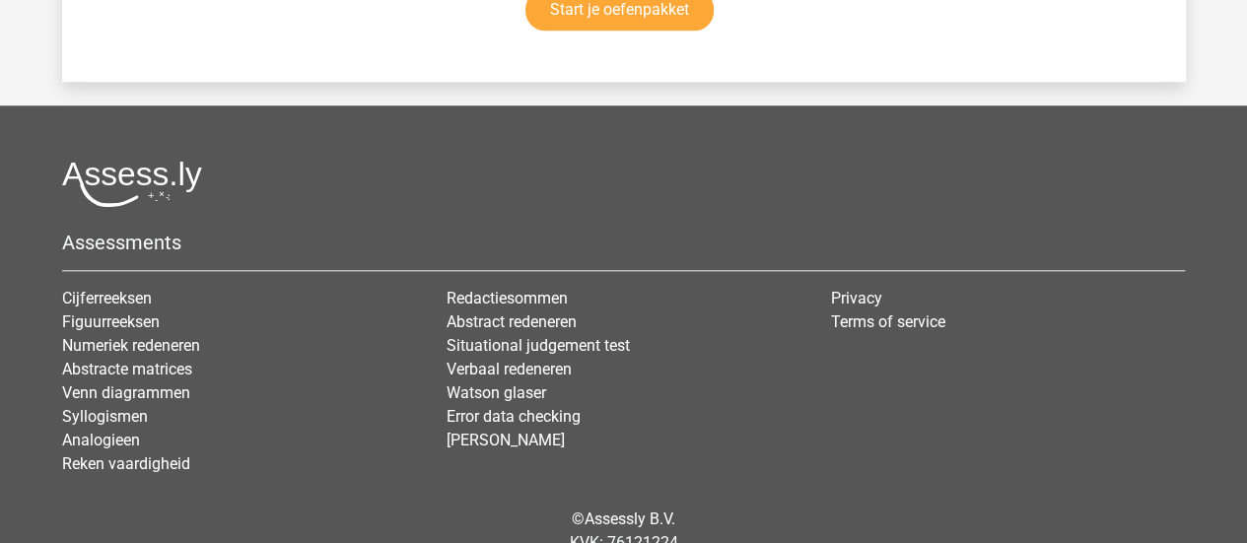
scroll to position [4637, 0]
click at [128, 177] on img at bounding box center [132, 183] width 140 height 46
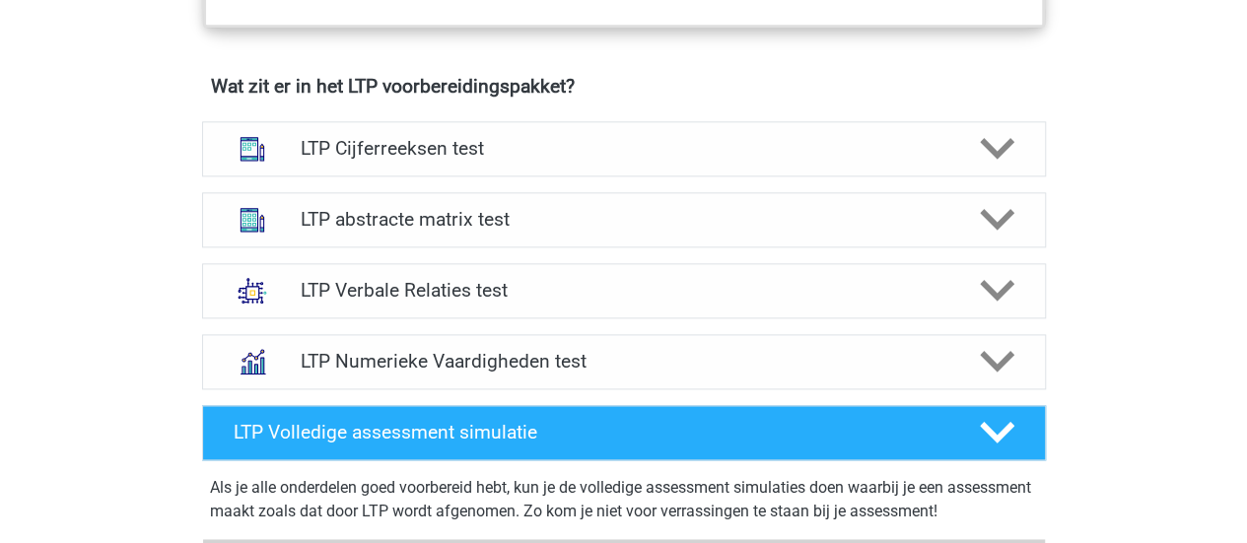
scroll to position [1278, 0]
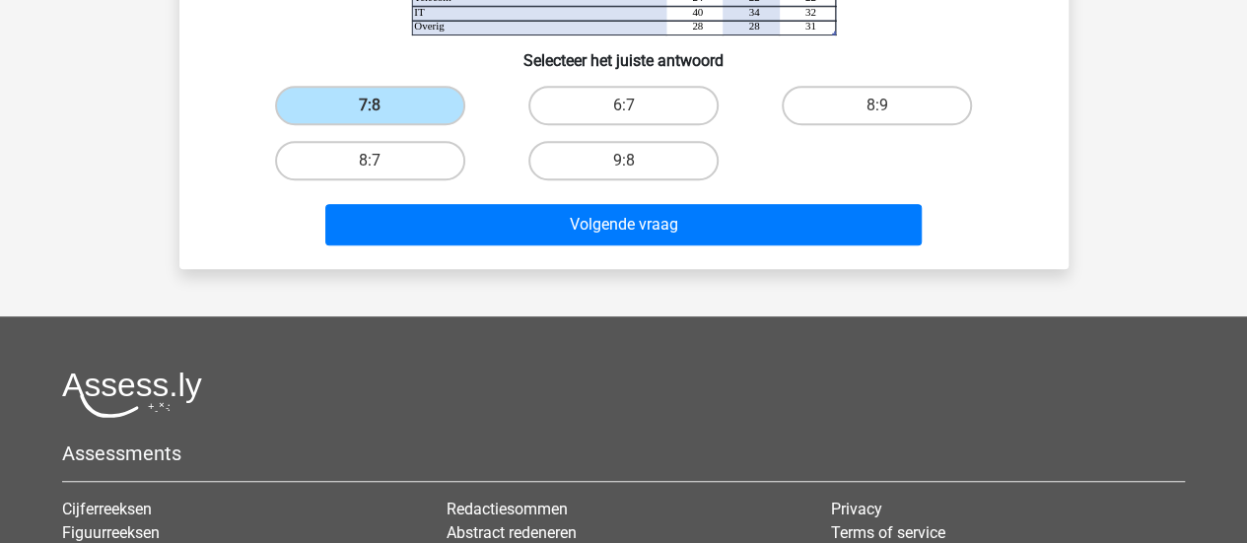
scroll to position [484, 0]
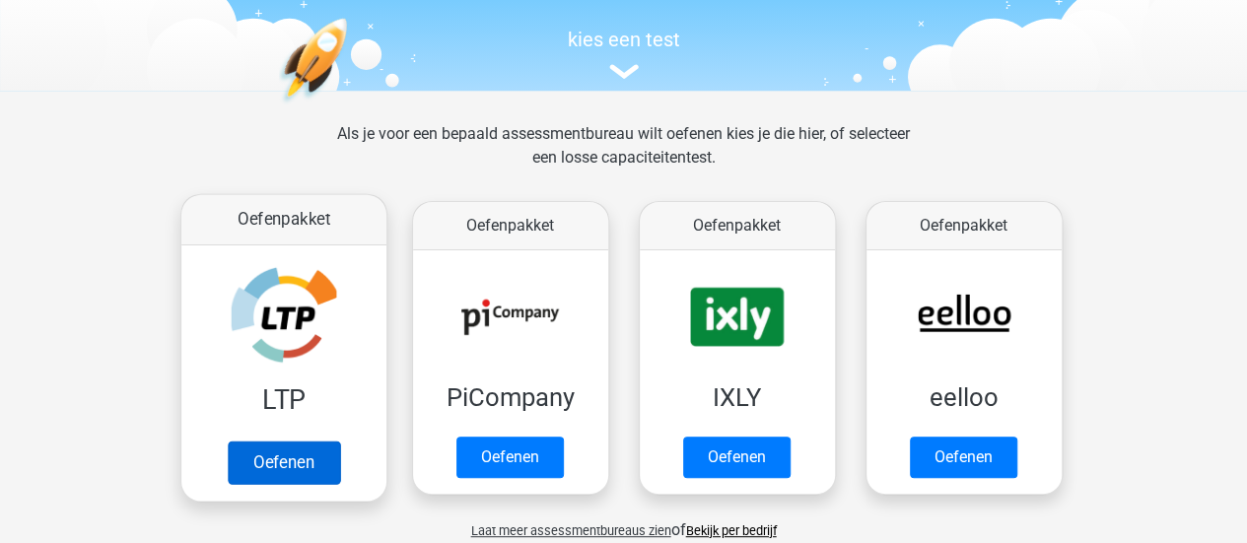
scroll to position [192, 0]
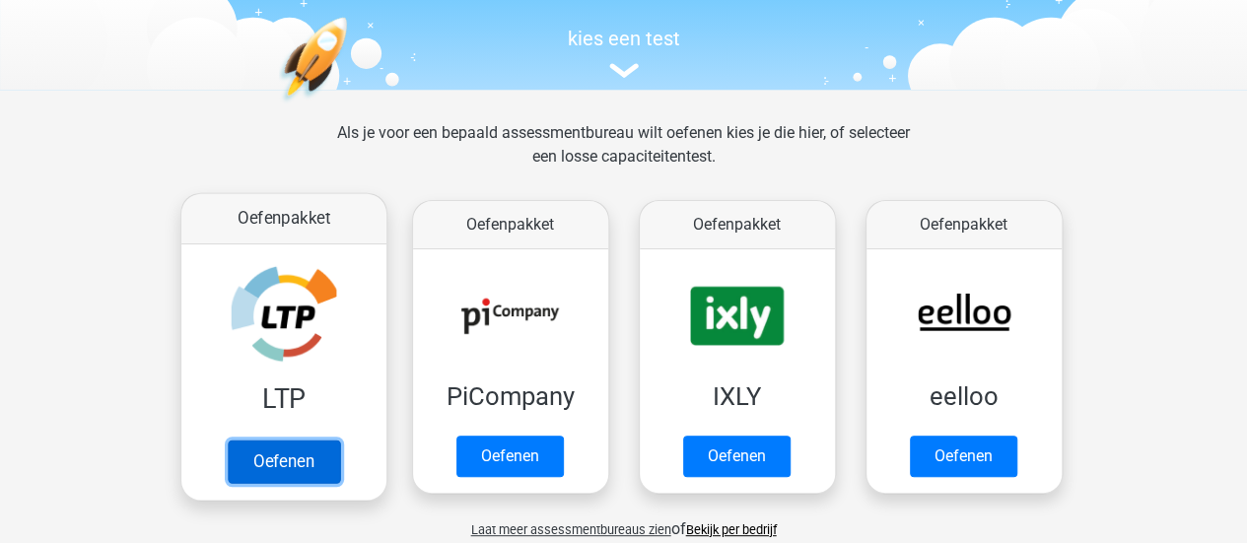
click at [262, 440] on link "Oefenen" at bounding box center [283, 461] width 112 height 43
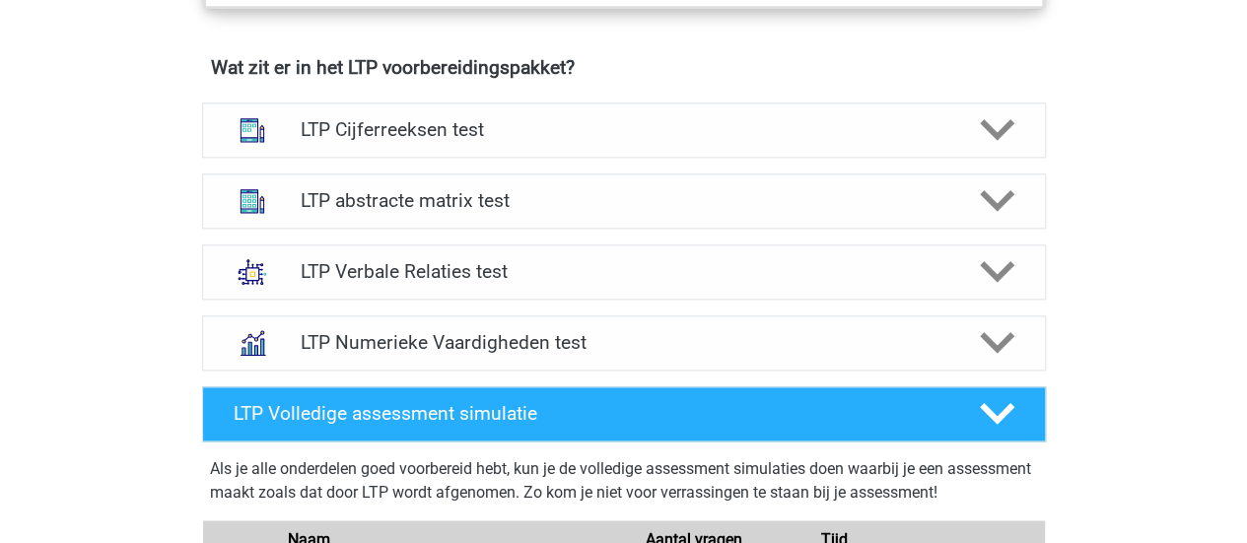
scroll to position [1228, 0]
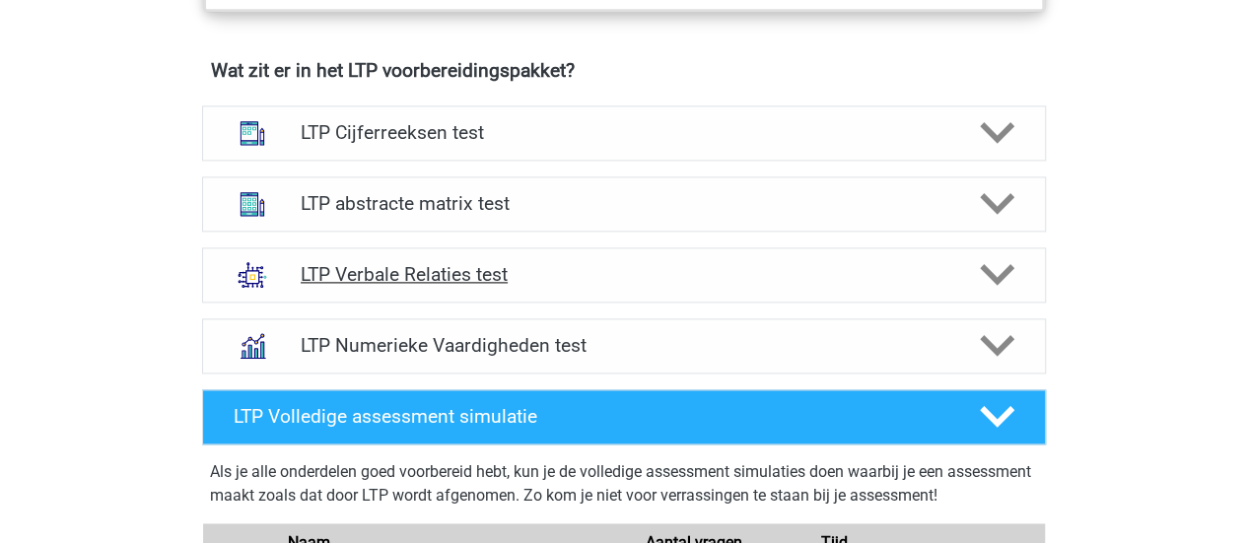
click at [480, 258] on div "LTP Verbale Relaties test" at bounding box center [624, 274] width 844 height 55
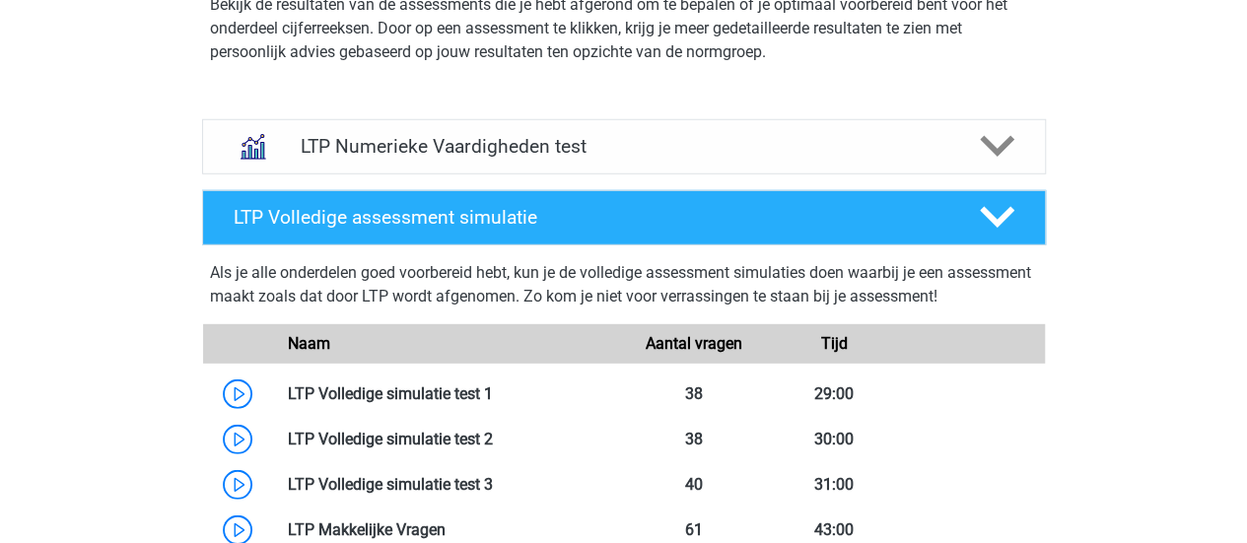
scroll to position [2738, 0]
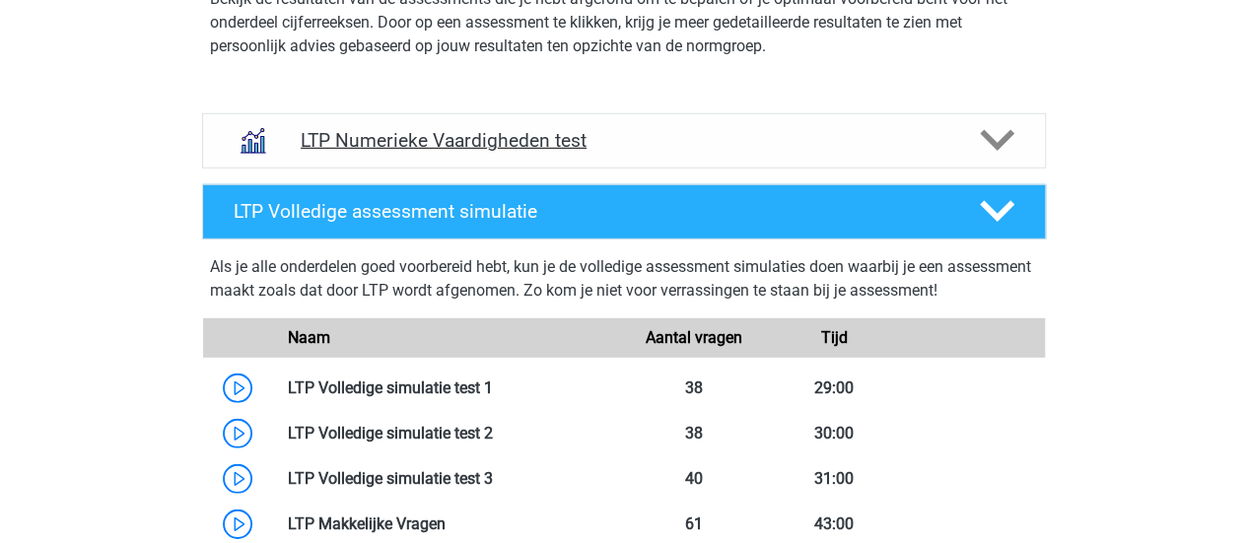
click at [484, 137] on h4 "LTP Numerieke Vaardigheden test" at bounding box center [624, 140] width 646 height 23
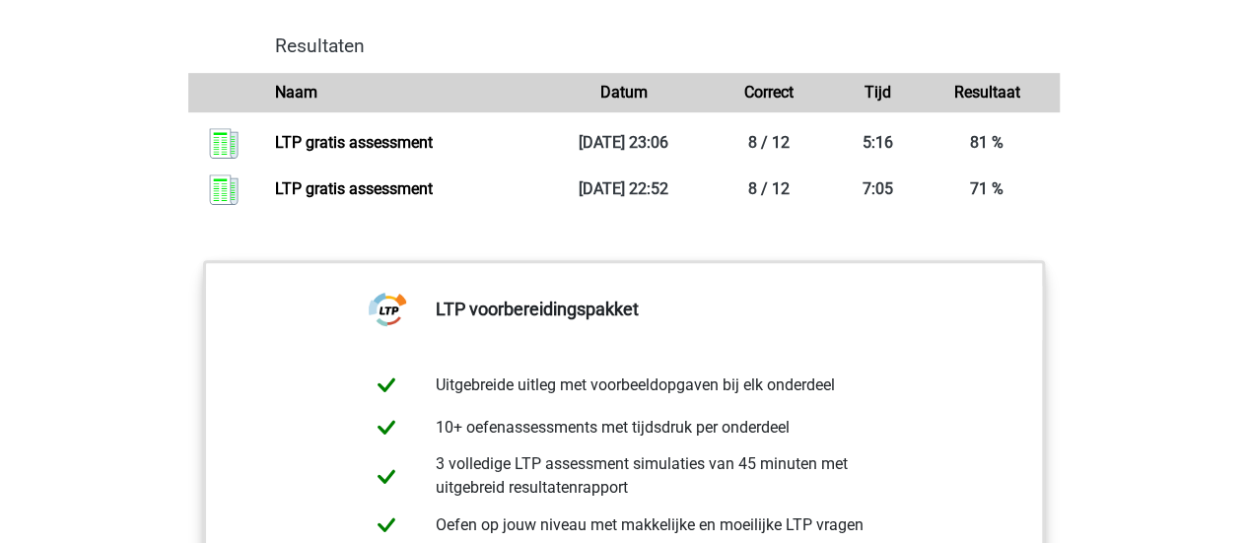
scroll to position [4545, 0]
